Goal: Subscribe to service/newsletter

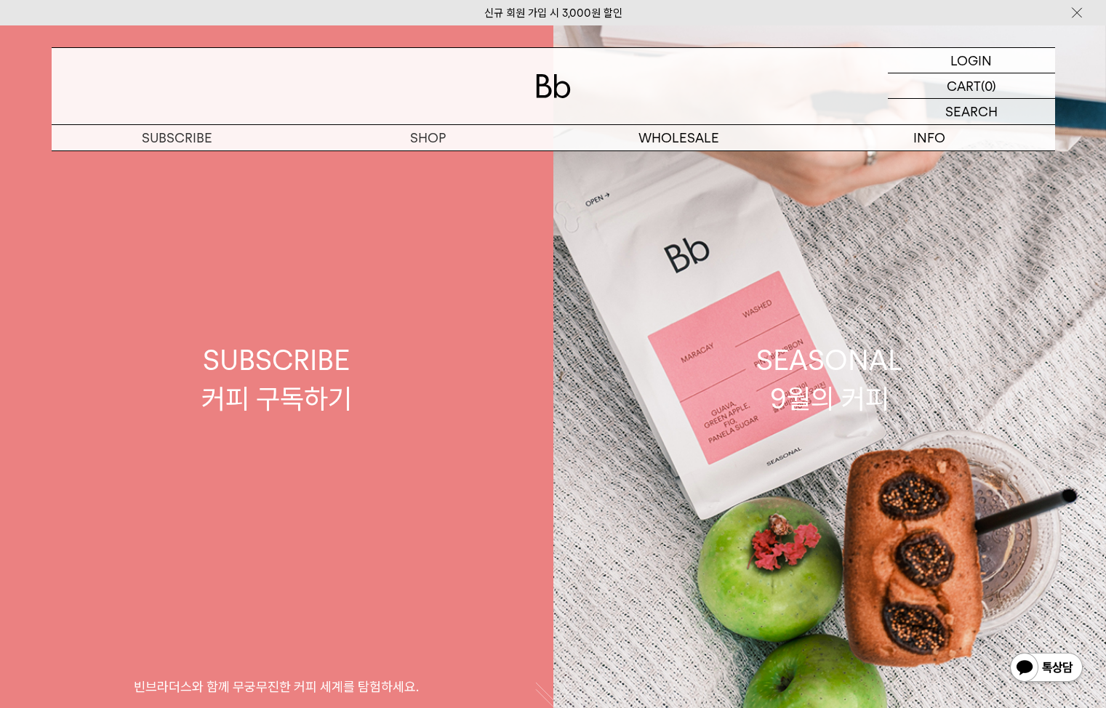
click at [255, 369] on div "SUBSCRIBE 커피 구독하기" at bounding box center [276, 379] width 151 height 77
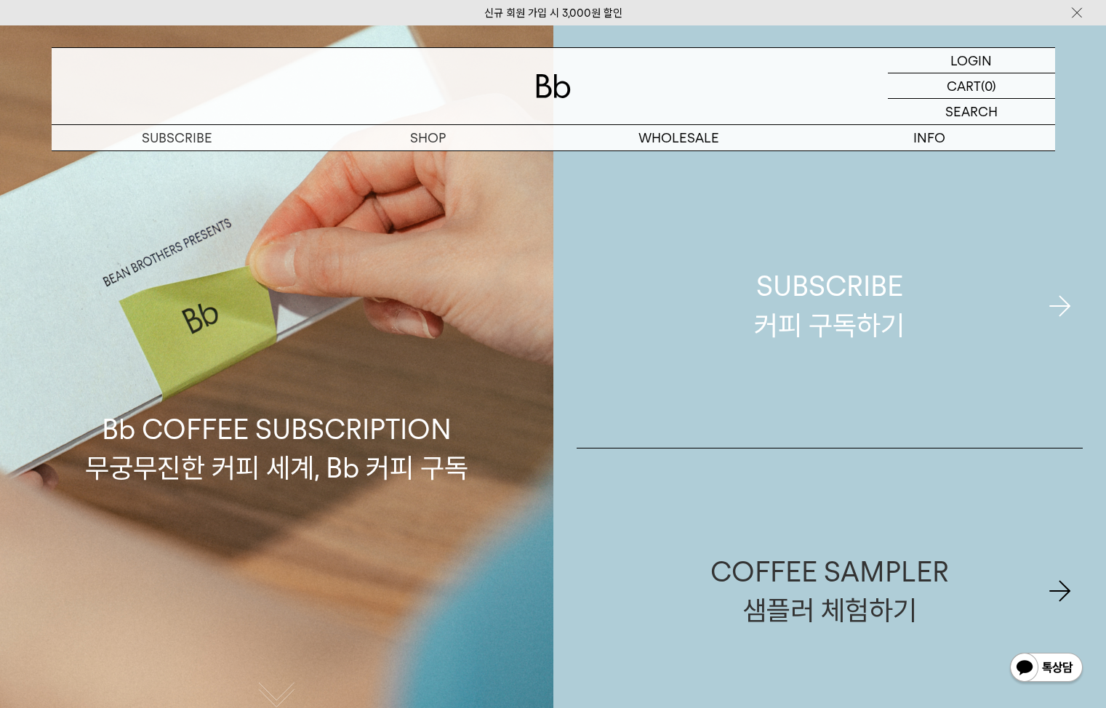
click at [891, 299] on div "SUBSCRIBE 커피 구독하기" at bounding box center [829, 305] width 151 height 77
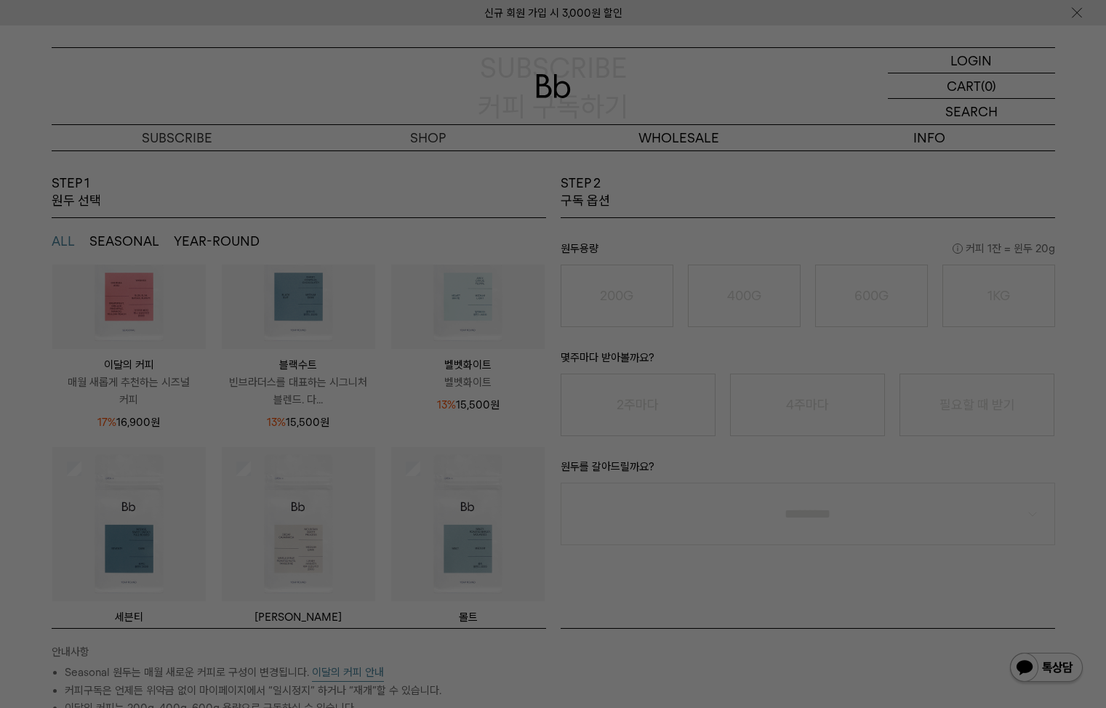
scroll to position [124, 0]
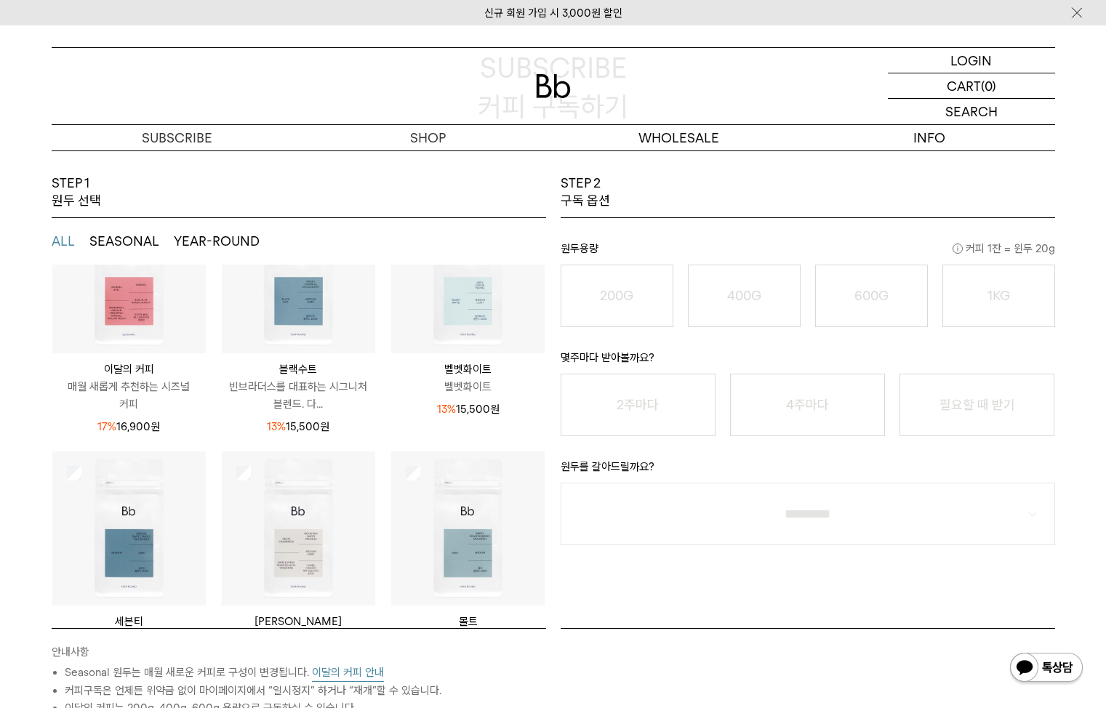
click at [318, 327] on img at bounding box center [298, 276] width 153 height 153
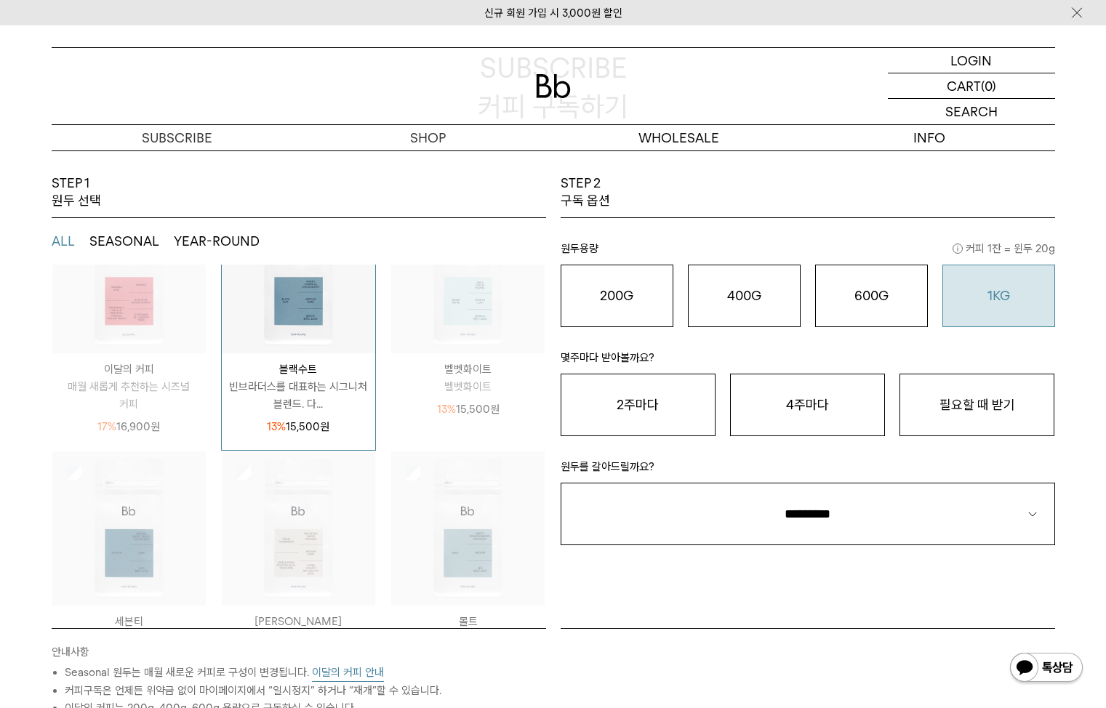
click at [1025, 292] on div "1KG 49,900 원" at bounding box center [998, 295] width 97 height 17
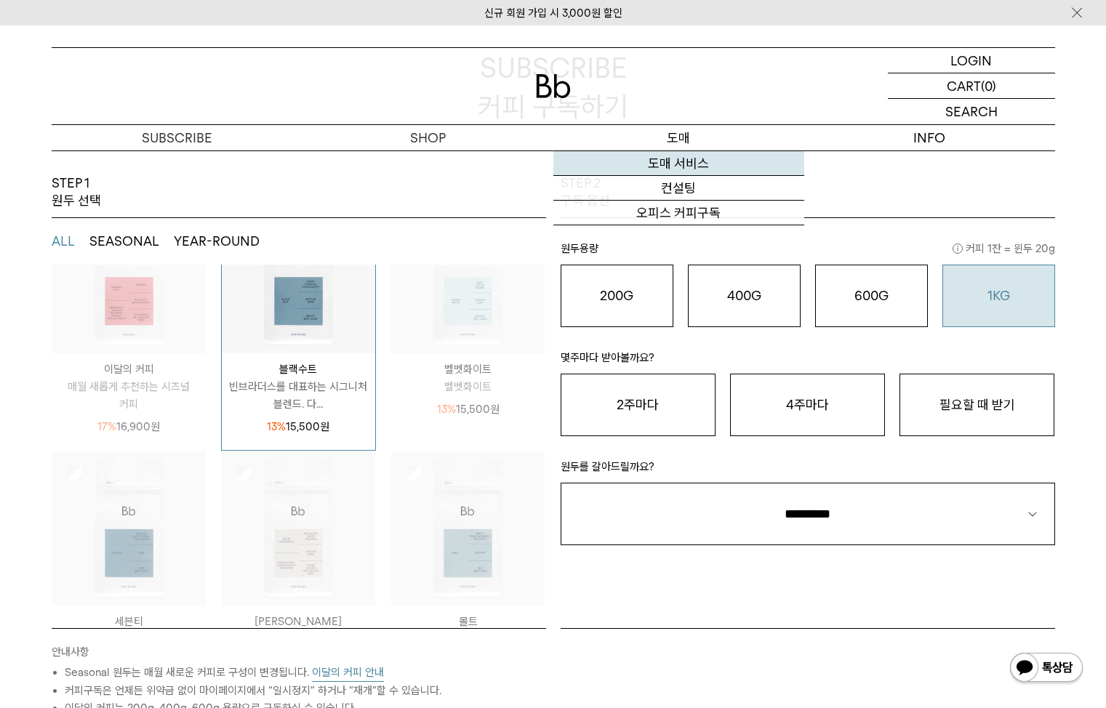
click at [690, 161] on link "도매 서비스" at bounding box center [678, 163] width 251 height 25
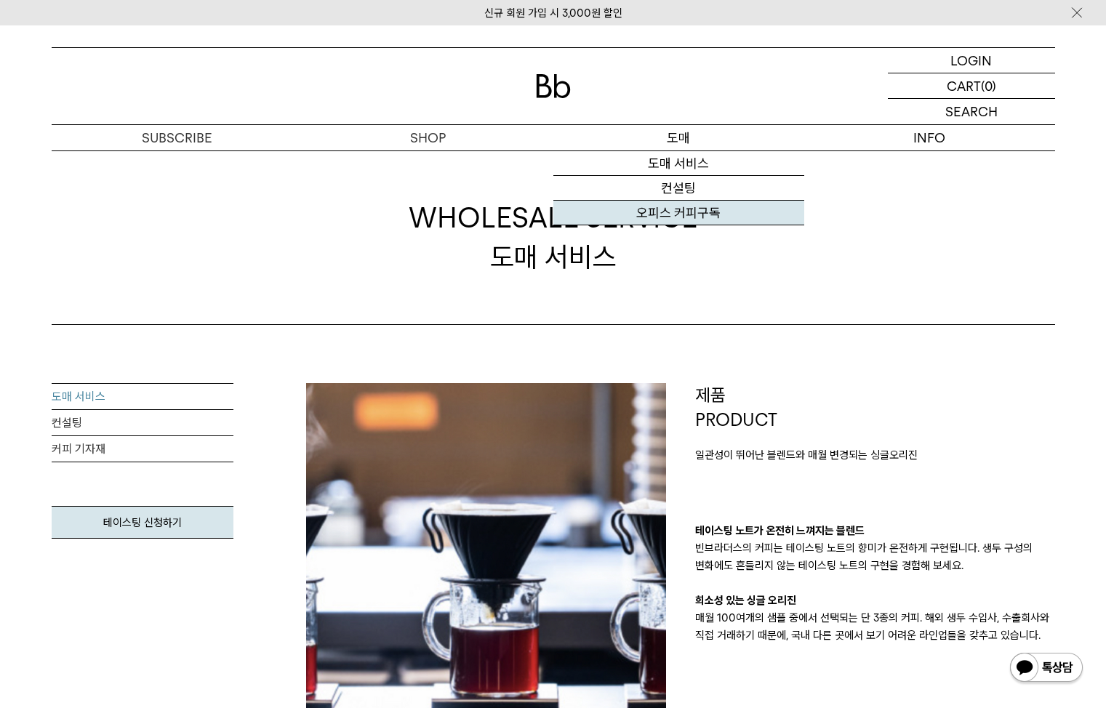
click at [697, 216] on link "오피스 커피구독" at bounding box center [678, 213] width 251 height 25
